Goal: Task Accomplishment & Management: Manage account settings

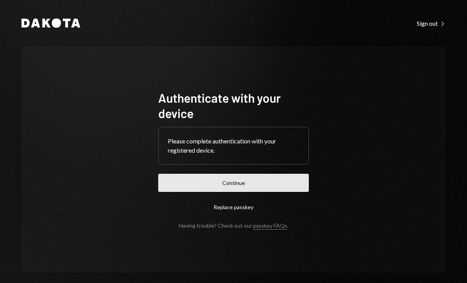
click at [210, 184] on button "Continue" at bounding box center [233, 183] width 150 height 18
click at [207, 180] on button "Continue" at bounding box center [233, 183] width 150 height 18
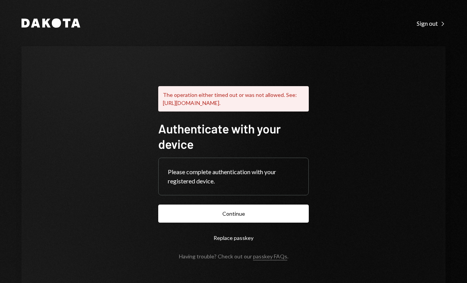
click at [239, 182] on div "Please complete authentication with your registered device." at bounding box center [233, 176] width 131 height 18
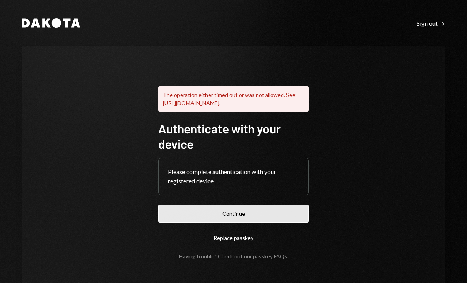
click at [211, 220] on button "Continue" at bounding box center [233, 213] width 150 height 18
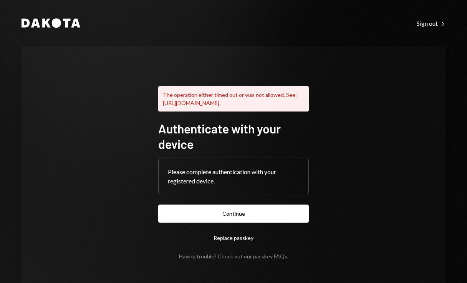
click at [432, 23] on div "Sign out Right Caret" at bounding box center [431, 24] width 29 height 8
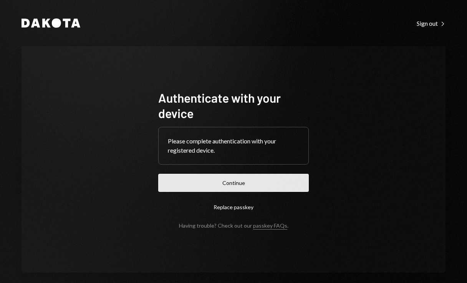
click at [197, 183] on button "Continue" at bounding box center [233, 183] width 150 height 18
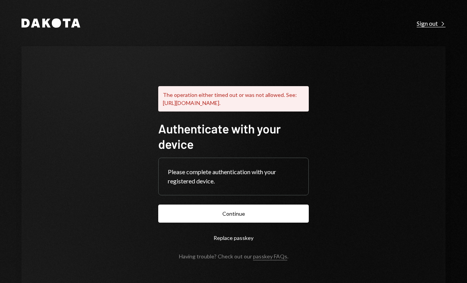
click at [424, 22] on div "Sign out Right Caret" at bounding box center [431, 24] width 29 height 8
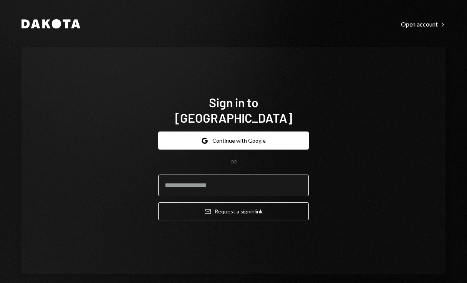
click at [232, 177] on input "email" at bounding box center [233, 184] width 150 height 21
click at [208, 175] on input "email" at bounding box center [233, 184] width 150 height 21
click at [241, 180] on input "**********" at bounding box center [233, 184] width 150 height 21
type input "**********"
click at [158, 202] on button "Email Request a sign in link" at bounding box center [233, 211] width 150 height 18
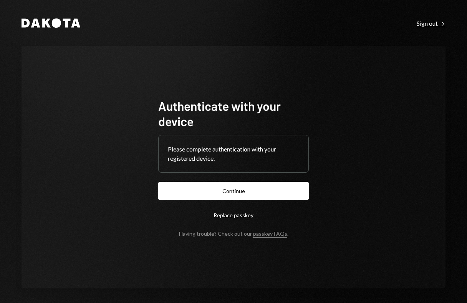
click at [425, 23] on div "Sign out Right Caret" at bounding box center [431, 24] width 29 height 8
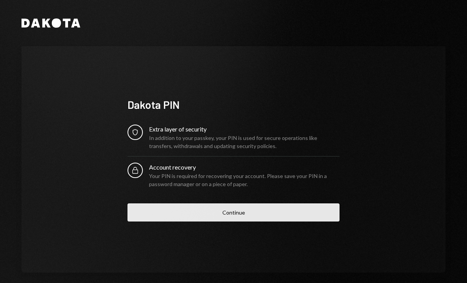
click at [257, 213] on button "Continue" at bounding box center [233, 212] width 212 height 18
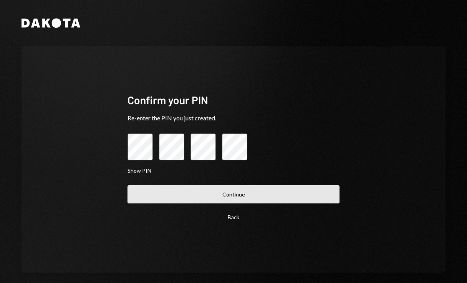
click at [217, 194] on button "Continue" at bounding box center [233, 194] width 212 height 18
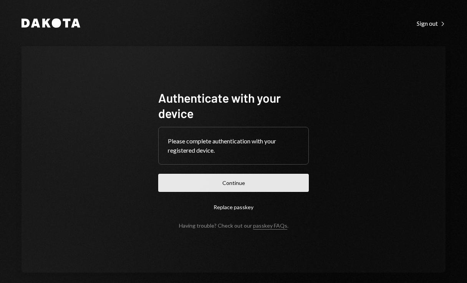
click at [206, 183] on button "Continue" at bounding box center [233, 183] width 150 height 18
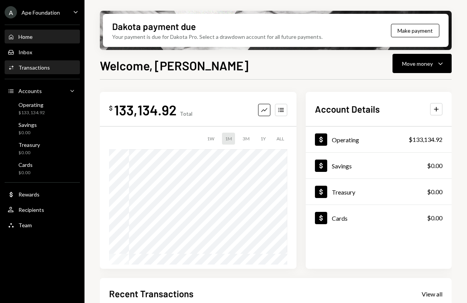
click at [42, 66] on div "Transactions" at bounding box center [33, 67] width 31 height 7
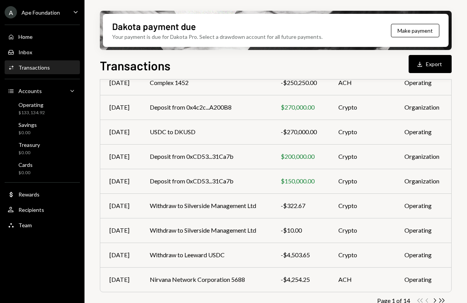
scroll to position [135, 0]
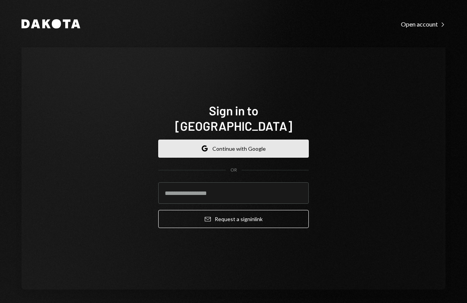
click at [192, 139] on button "Google Continue with Google" at bounding box center [233, 148] width 150 height 18
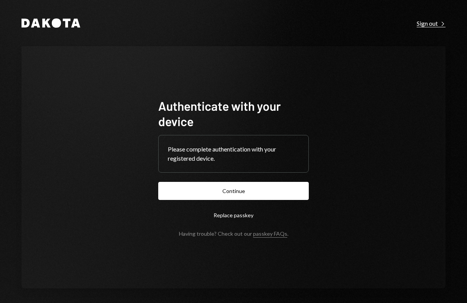
click at [428, 24] on div "Sign out Right Caret" at bounding box center [431, 24] width 29 height 8
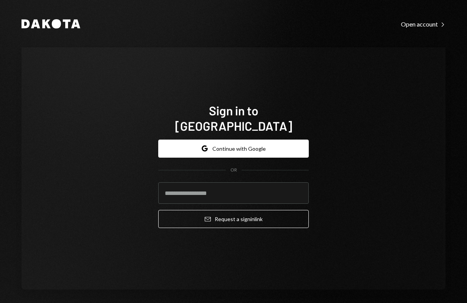
click at [0, 302] on com-1password-button at bounding box center [0, 303] width 0 height 0
click at [237, 189] on input "email" at bounding box center [233, 192] width 150 height 21
click at [299, 186] on input "email" at bounding box center [233, 192] width 150 height 21
click at [0, 302] on com-1password-button at bounding box center [0, 303] width 0 height 0
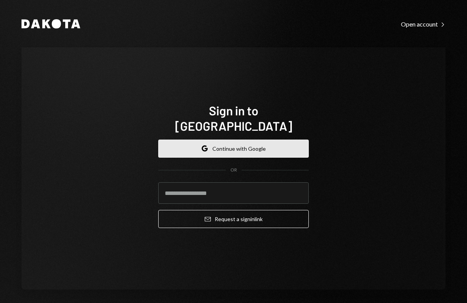
click at [235, 141] on button "Google Continue with Google" at bounding box center [233, 148] width 150 height 18
